Goal: Navigation & Orientation: Find specific page/section

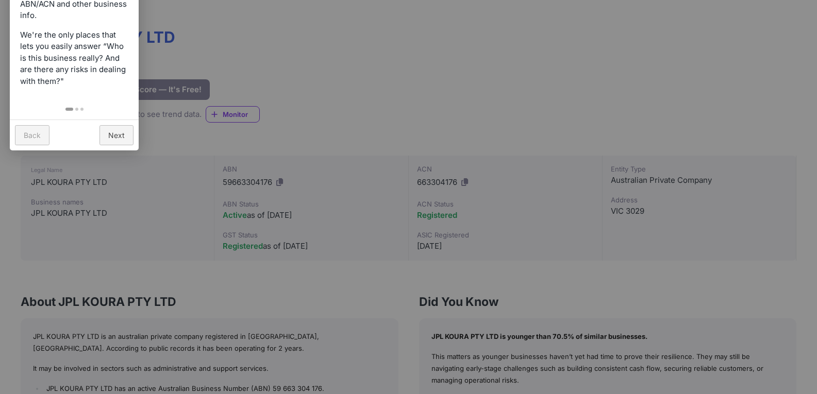
scroll to position [155, 0]
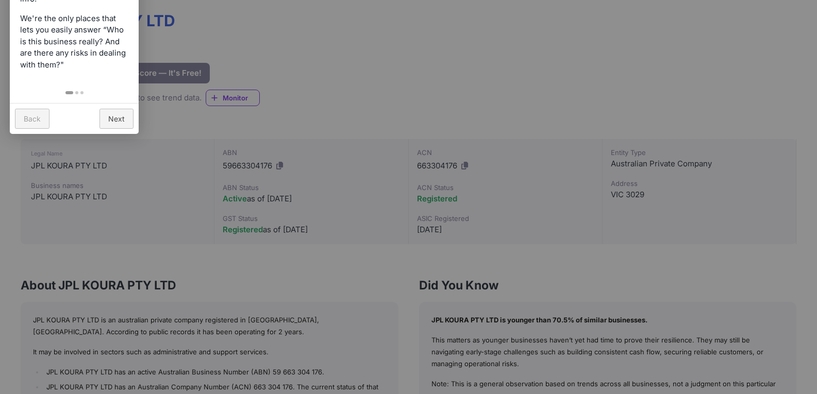
click at [34, 114] on link "Back" at bounding box center [32, 119] width 35 height 20
click at [109, 120] on link "Next" at bounding box center [117, 119] width 34 height 20
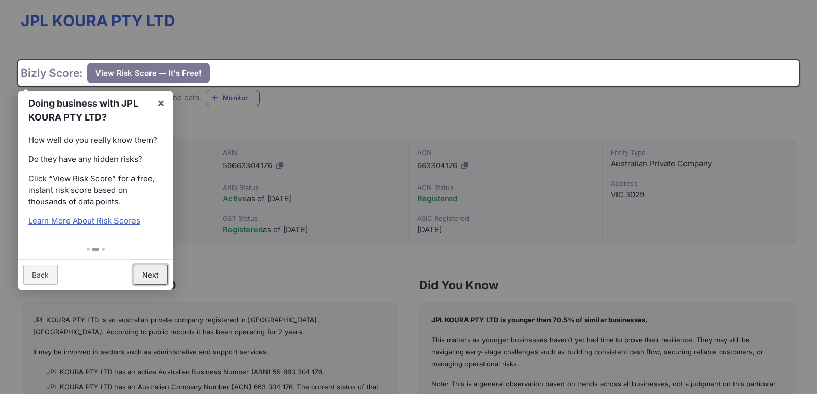
click at [164, 270] on link "Next" at bounding box center [151, 275] width 34 height 20
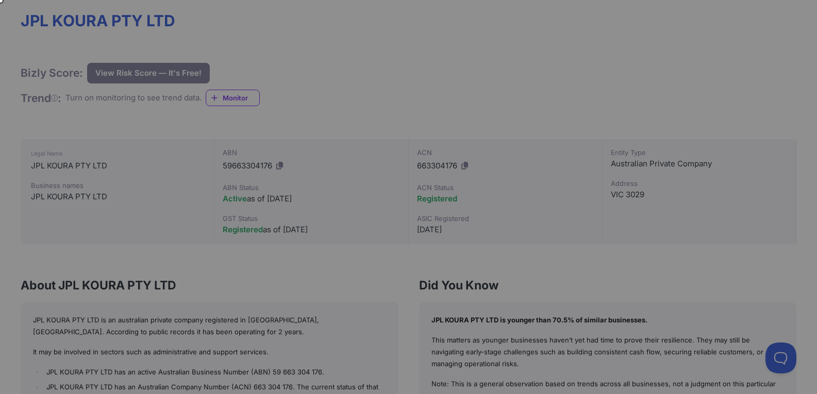
scroll to position [0, 0]
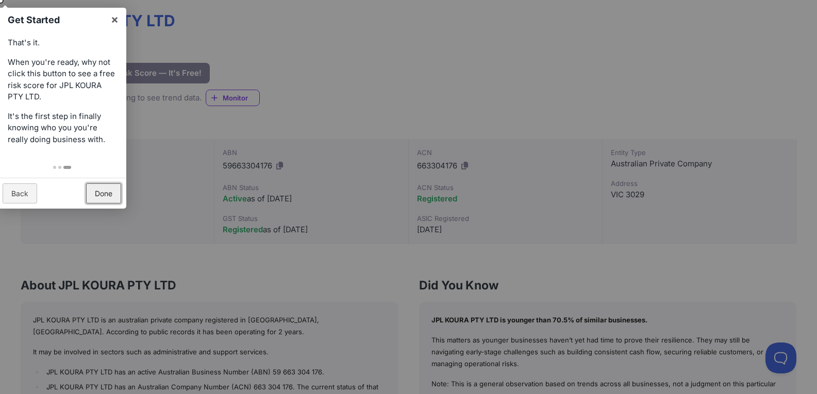
click at [111, 193] on link "Done" at bounding box center [103, 194] width 35 height 20
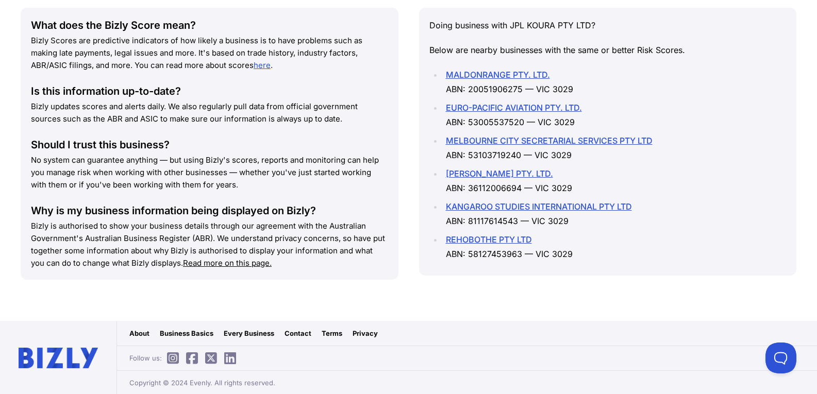
scroll to position [933, 0]
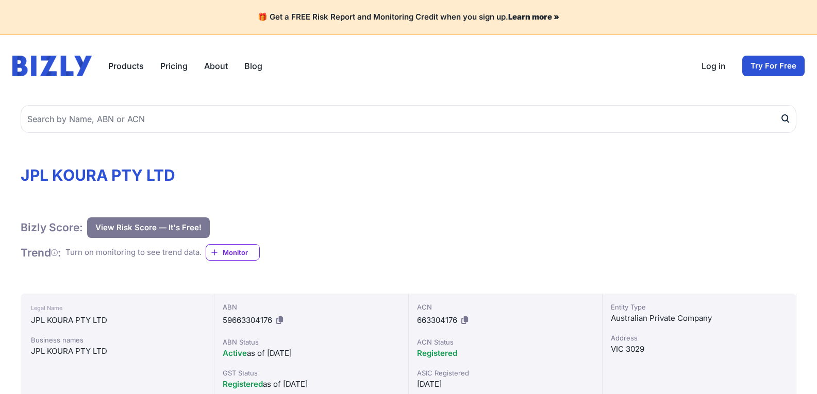
click at [218, 68] on link "About" at bounding box center [216, 66] width 24 height 12
